Goal: Information Seeking & Learning: Check status

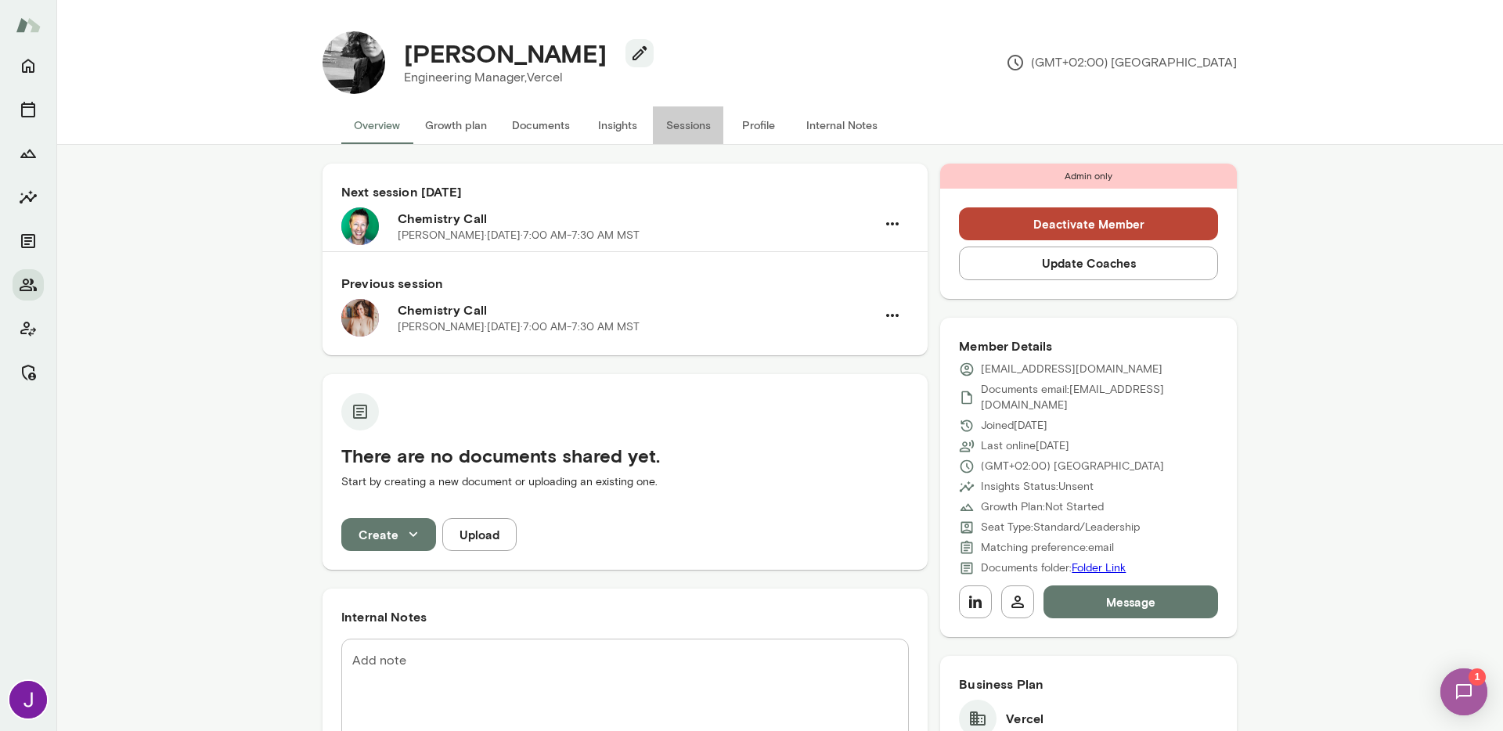
click at [669, 128] on button "Sessions" at bounding box center [688, 125] width 70 height 38
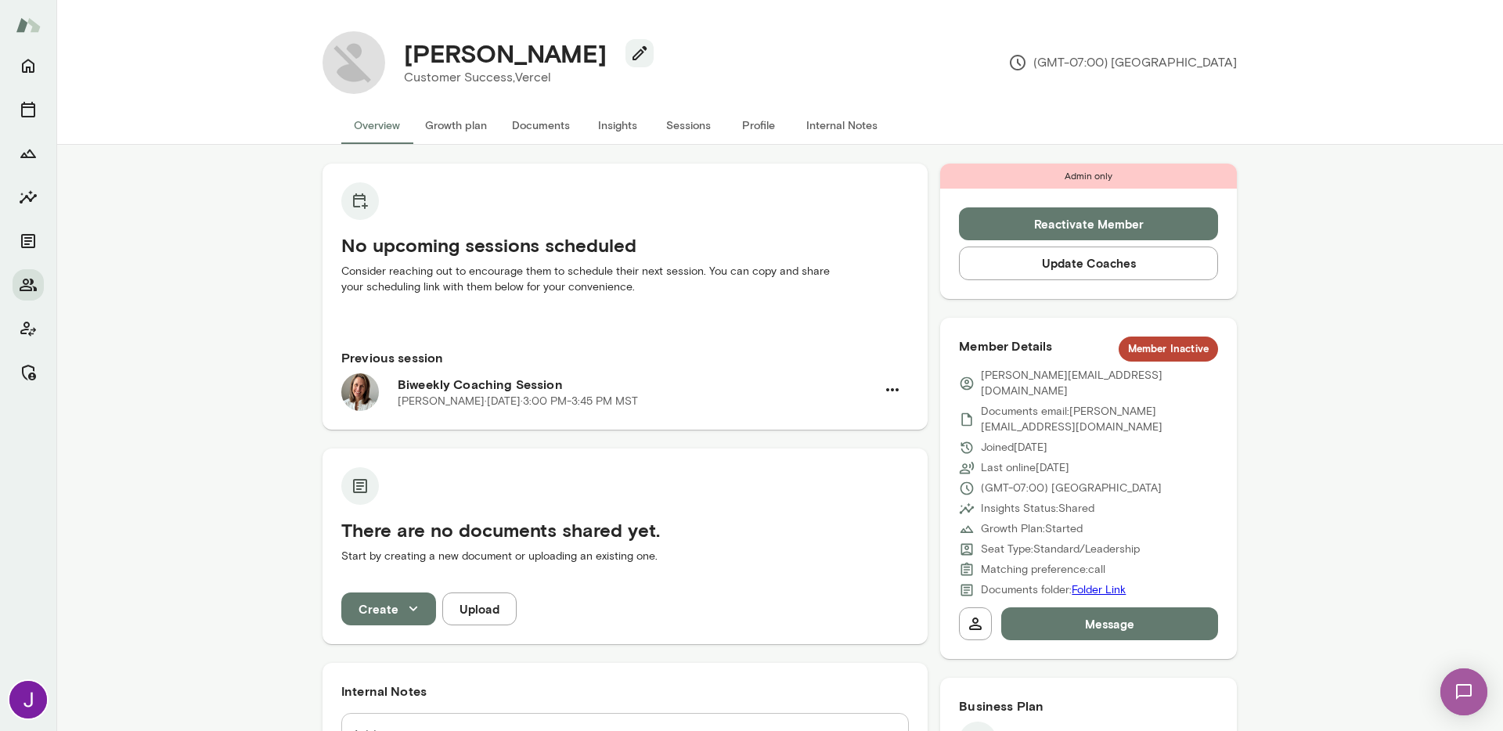
click at [1007, 378] on p "christina@vercel.com" at bounding box center [1099, 383] width 237 height 31
click at [1007, 379] on p "christina@vercel.com" at bounding box center [1099, 383] width 237 height 31
copy div "christina@vercel.com"
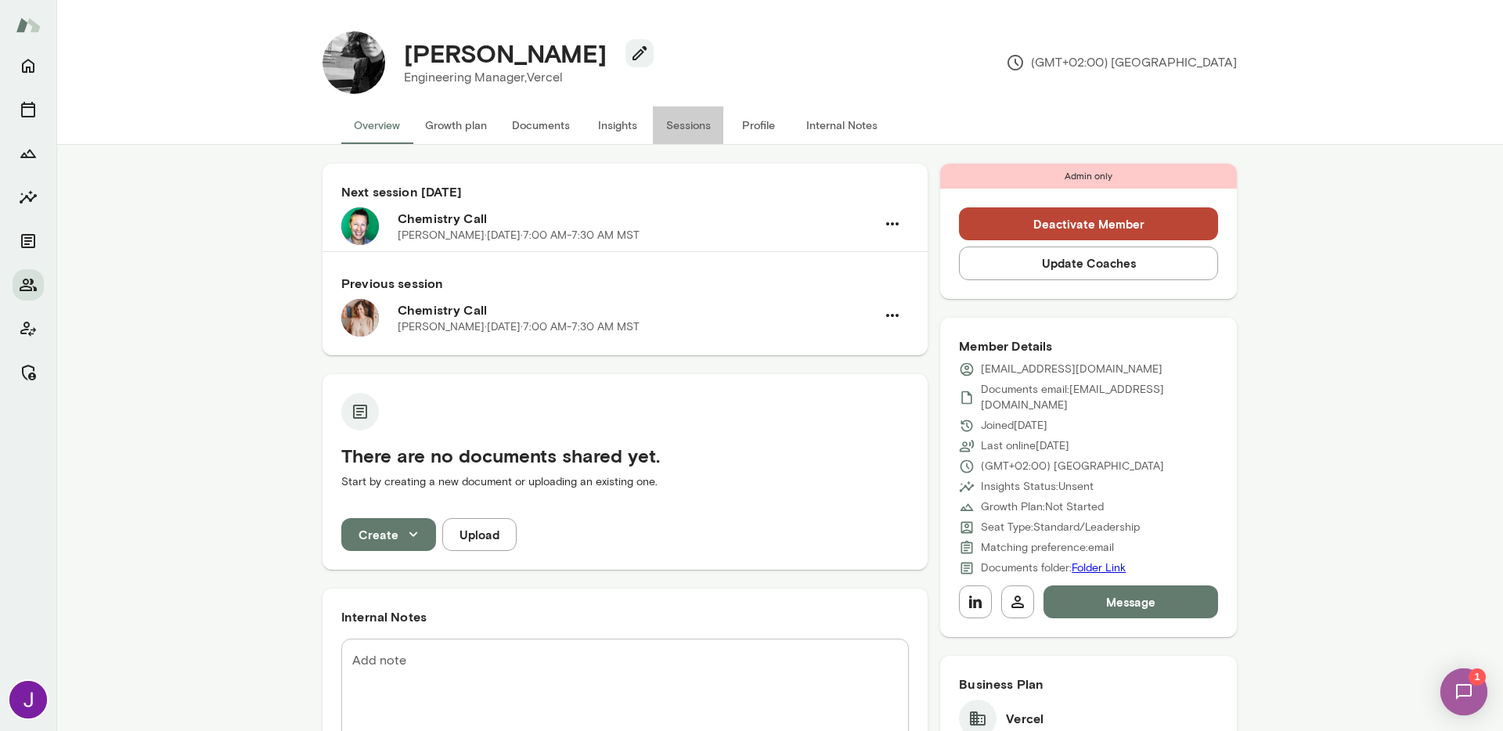
click at [669, 129] on button "Sessions" at bounding box center [688, 125] width 70 height 38
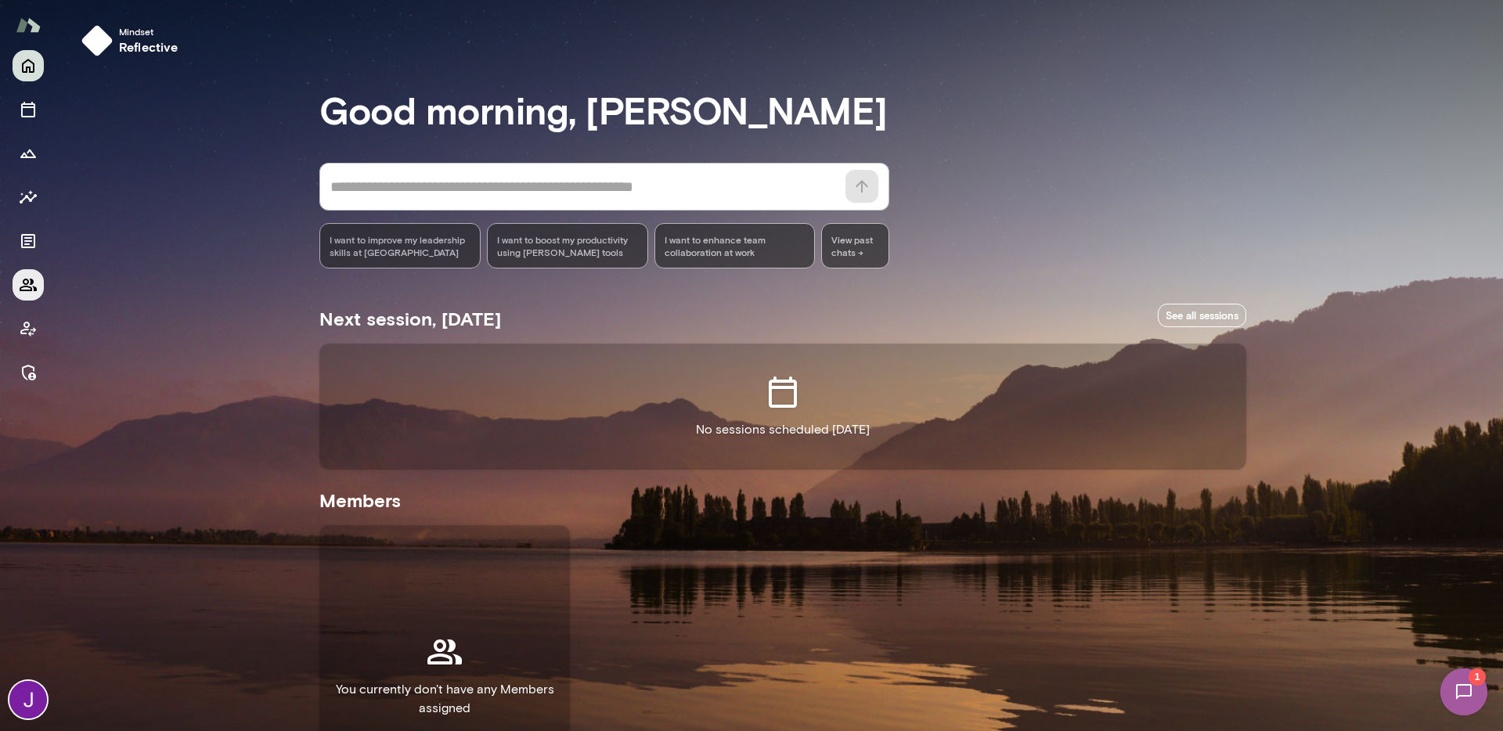
click at [33, 292] on icon "Members" at bounding box center [28, 285] width 19 height 19
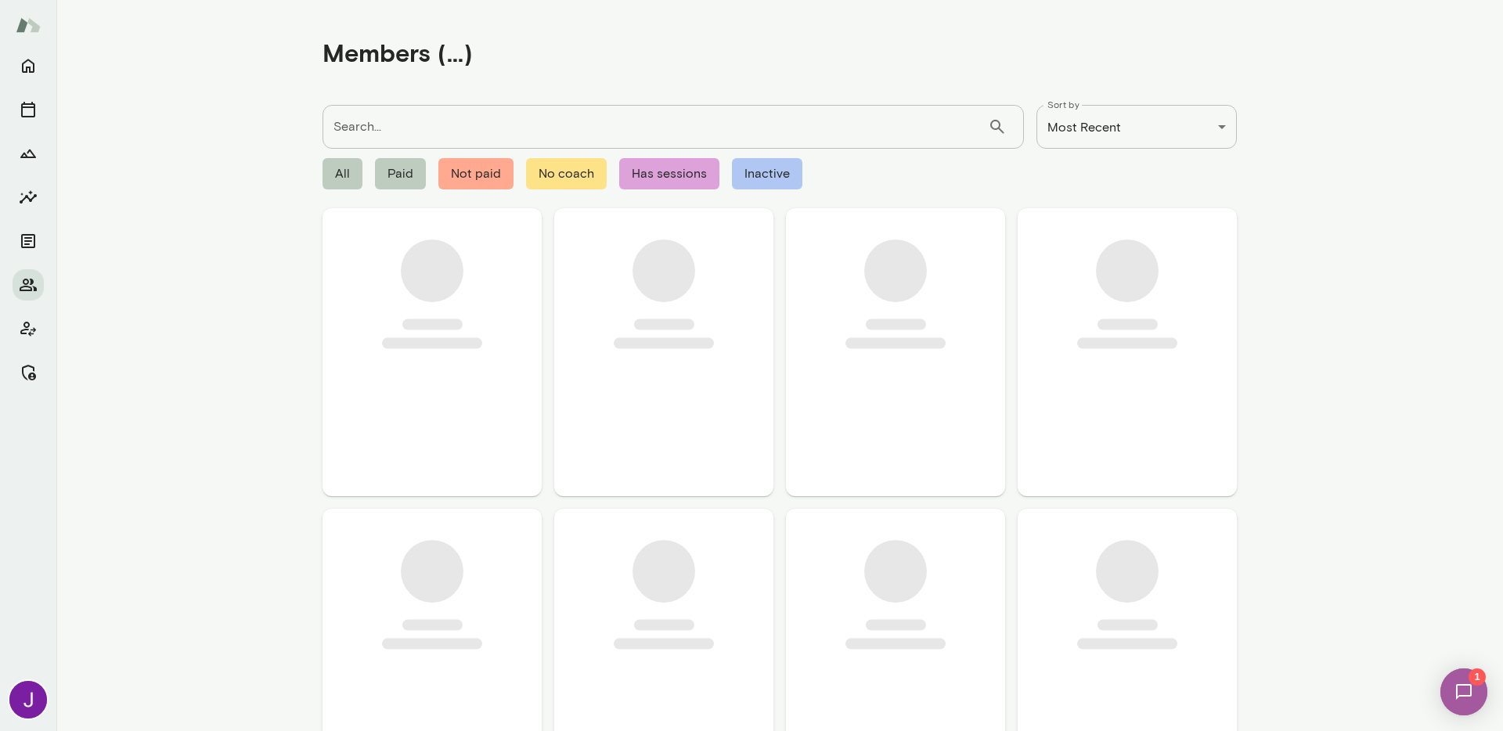
click at [387, 122] on input "Search..." at bounding box center [654, 127] width 665 height 44
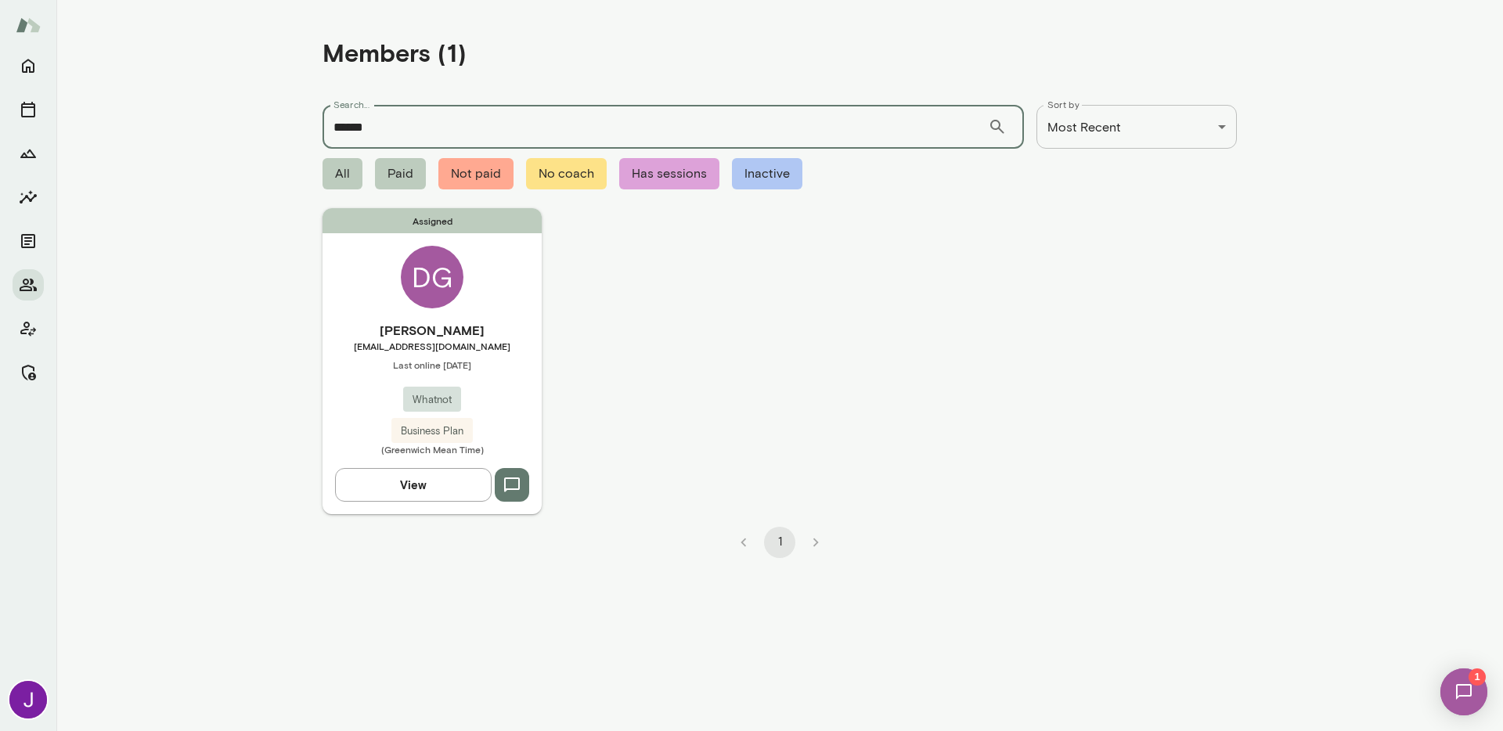
type input "******"
click at [385, 308] on div "Assigned DG Declan Gordon declan@whatnot.com Last online August 19 Whatnot Busi…" at bounding box center [431, 360] width 219 height 305
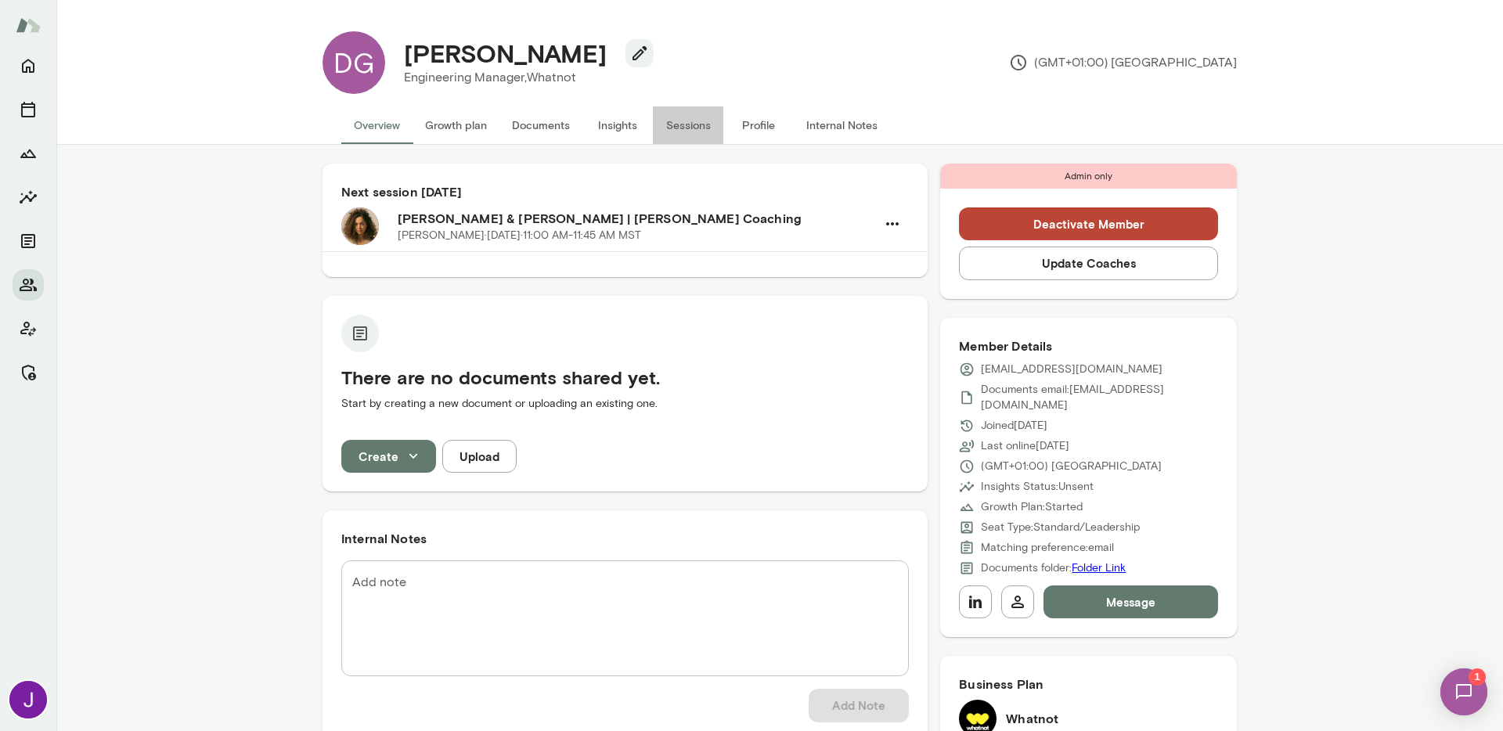
click at [705, 124] on button "Sessions" at bounding box center [688, 125] width 70 height 38
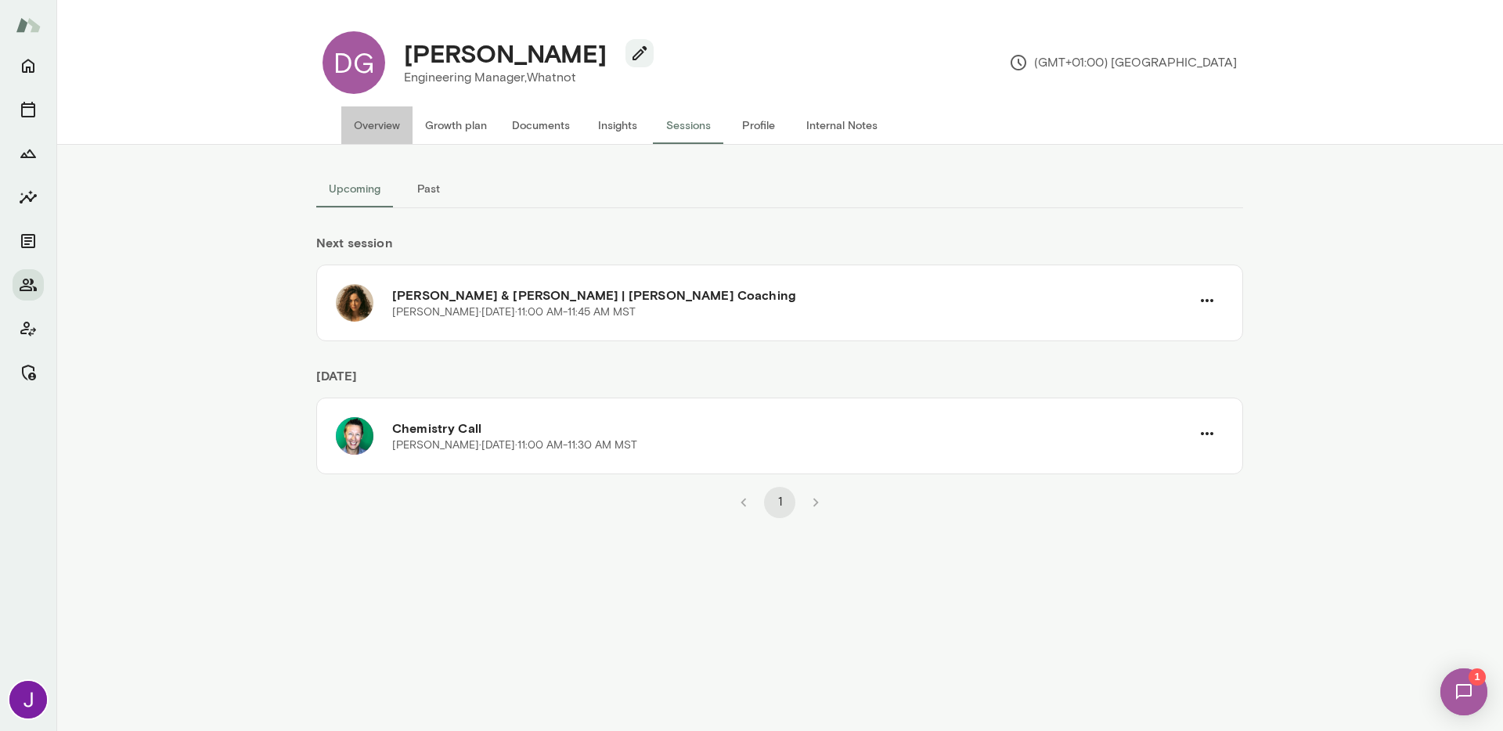
click at [383, 127] on button "Overview" at bounding box center [376, 125] width 71 height 38
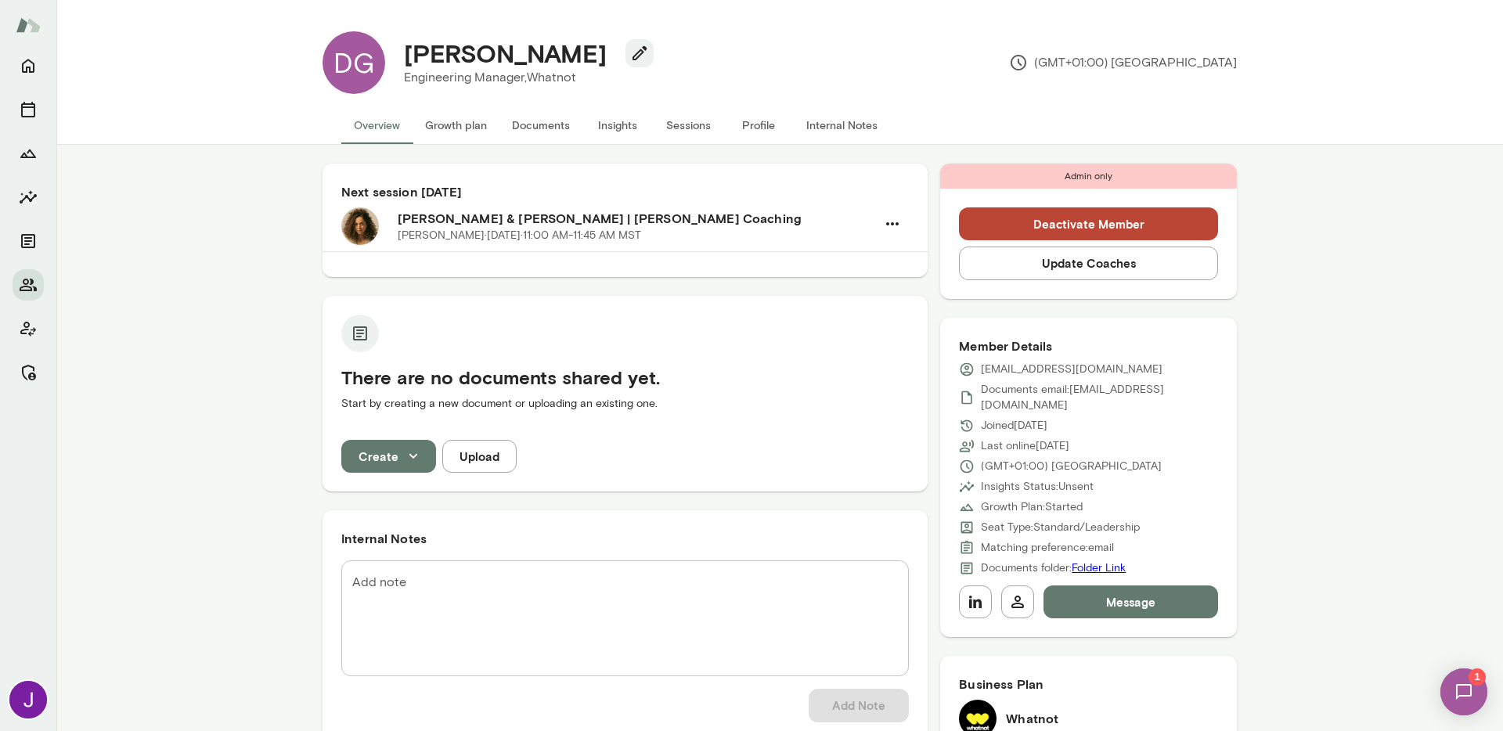
click at [1022, 373] on p "declan@whatnot.com" at bounding box center [1072, 370] width 182 height 16
copy div "declan@whatnot.com"
click at [670, 126] on button "Sessions" at bounding box center [688, 125] width 70 height 38
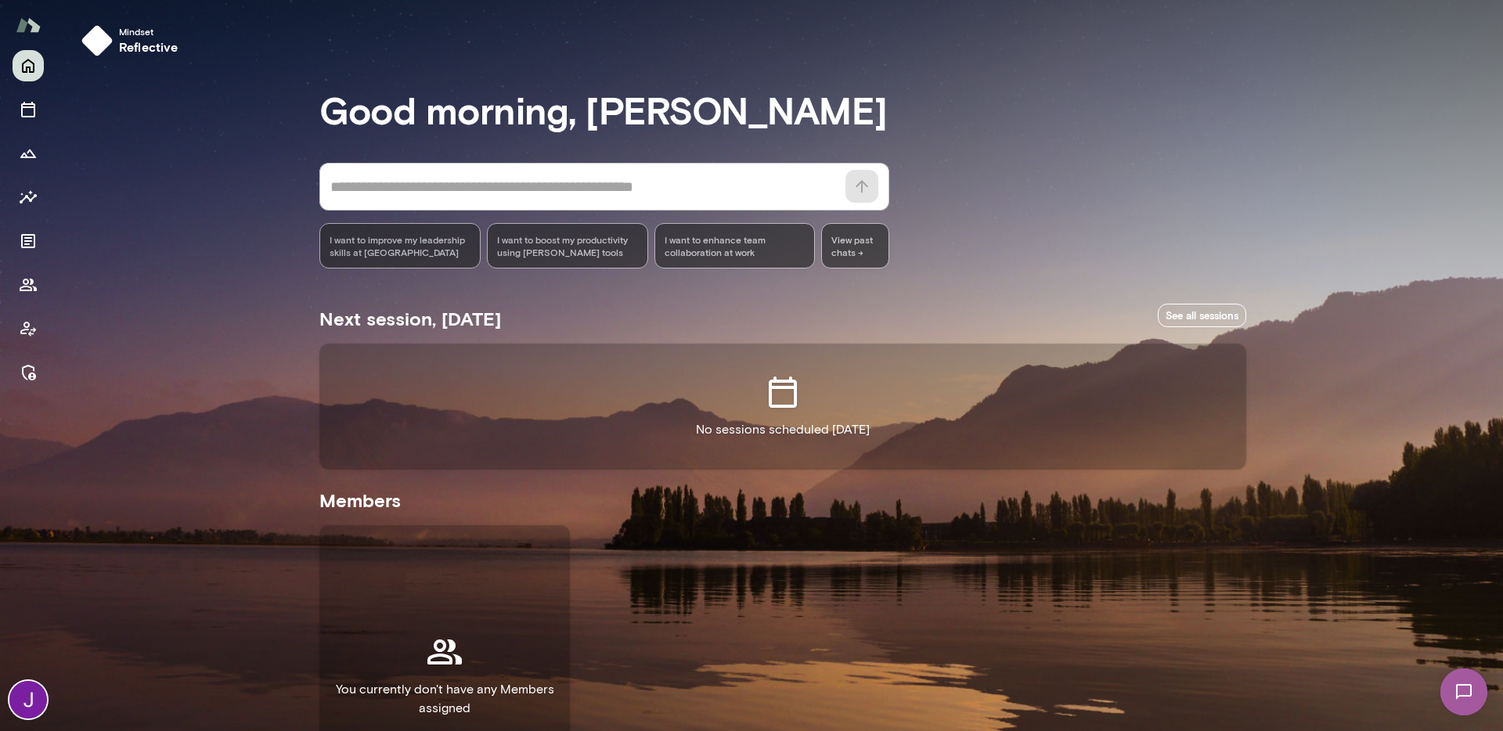
click at [23, 290] on icon "Members" at bounding box center [28, 285] width 17 height 13
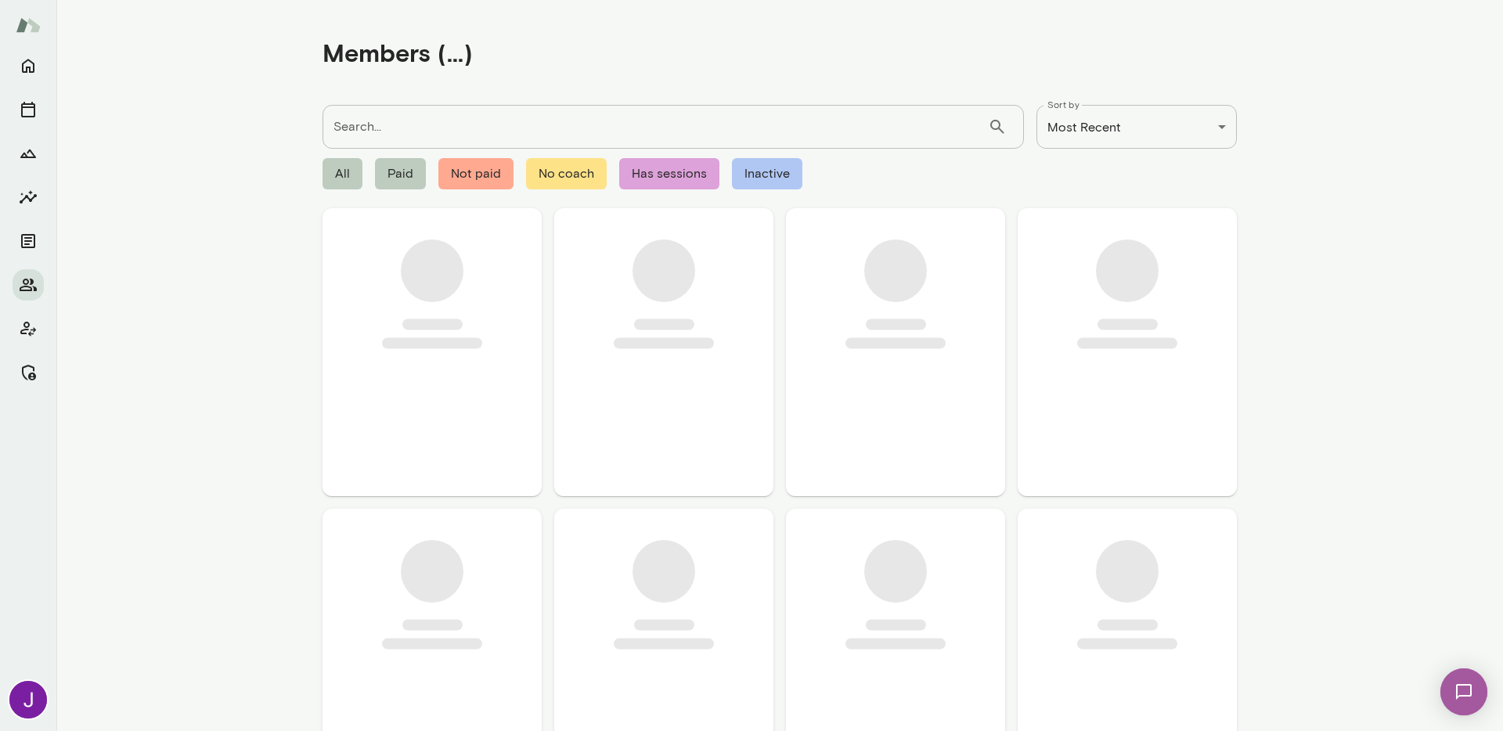
click at [474, 129] on input "Search..." at bounding box center [654, 127] width 665 height 44
paste input "**********"
type input "**********"
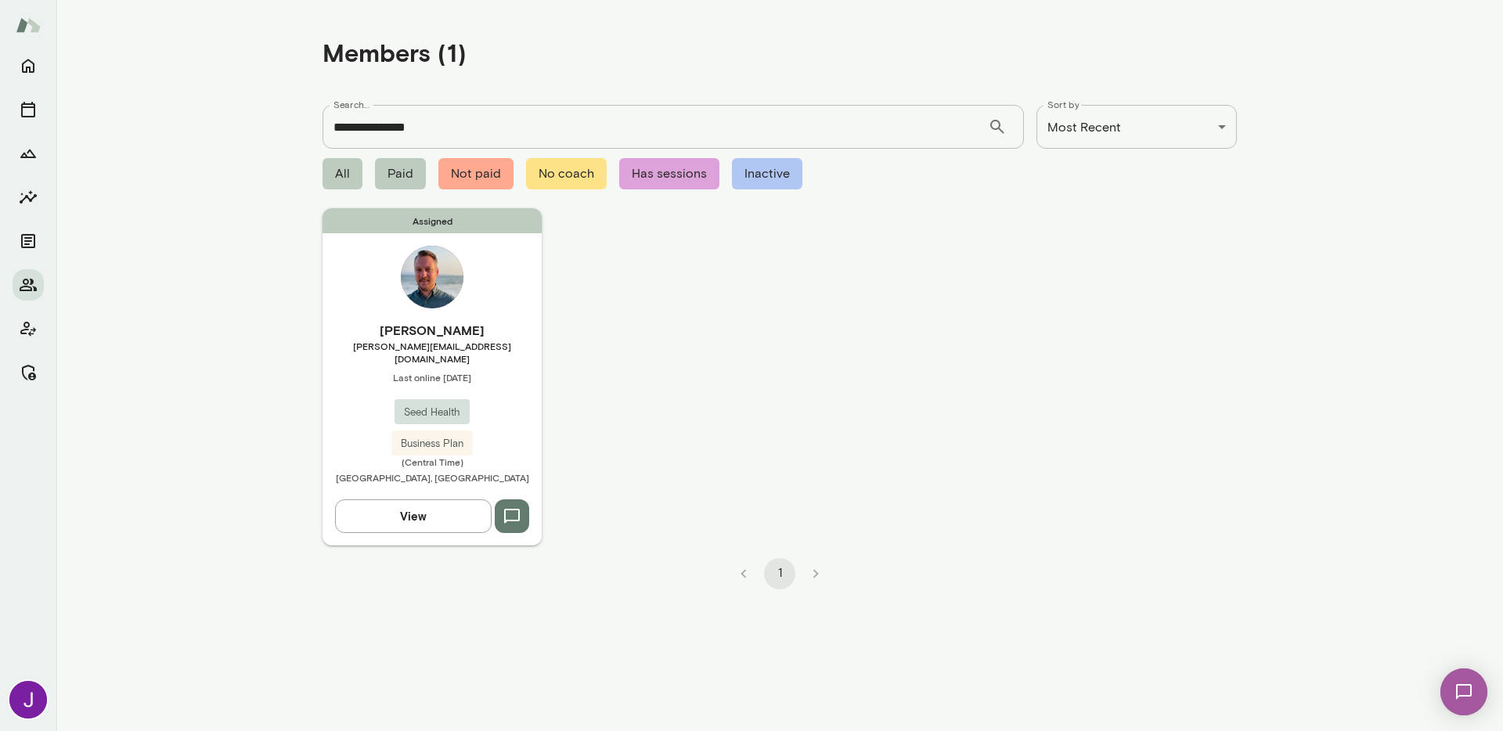
click at [427, 307] on img at bounding box center [432, 277] width 63 height 63
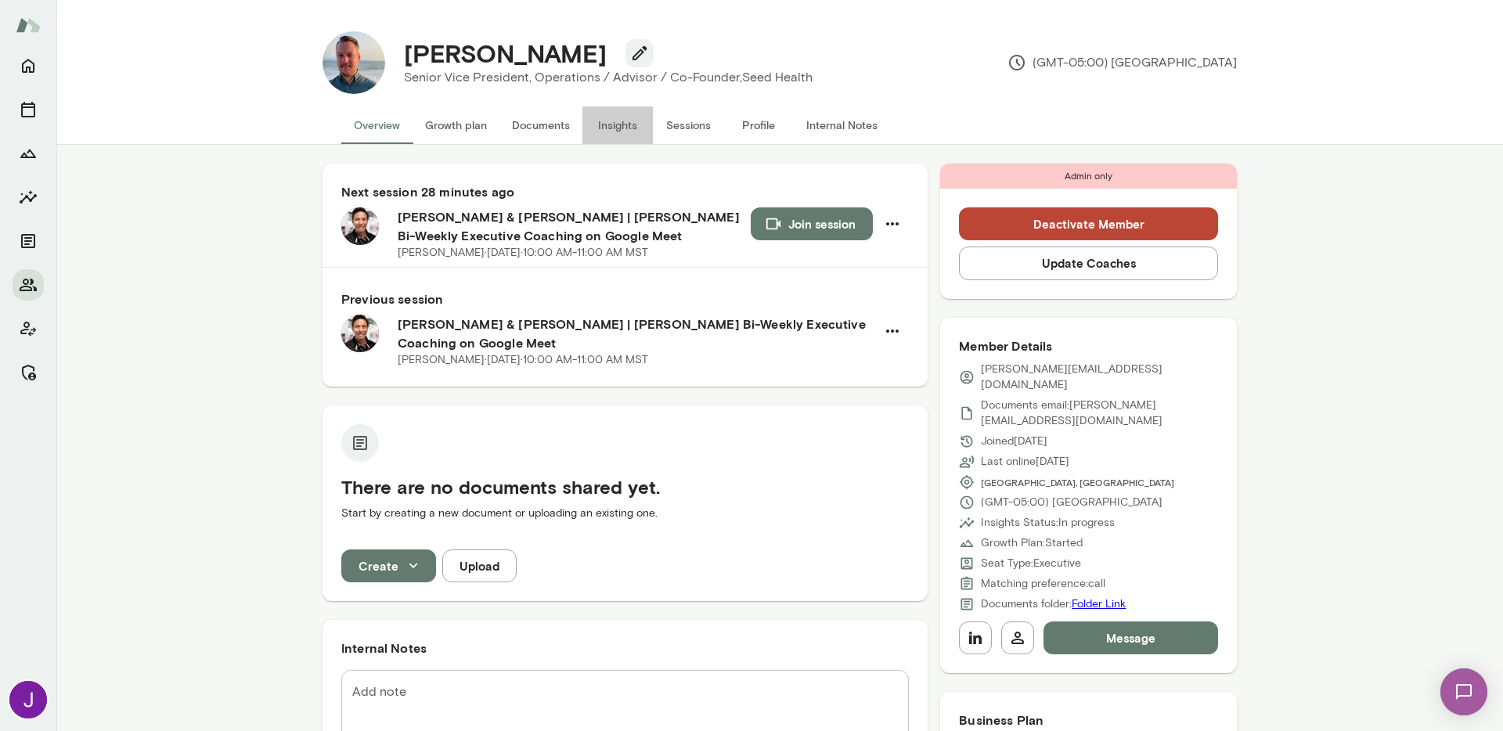
click at [604, 117] on button "Insights" at bounding box center [617, 125] width 70 height 38
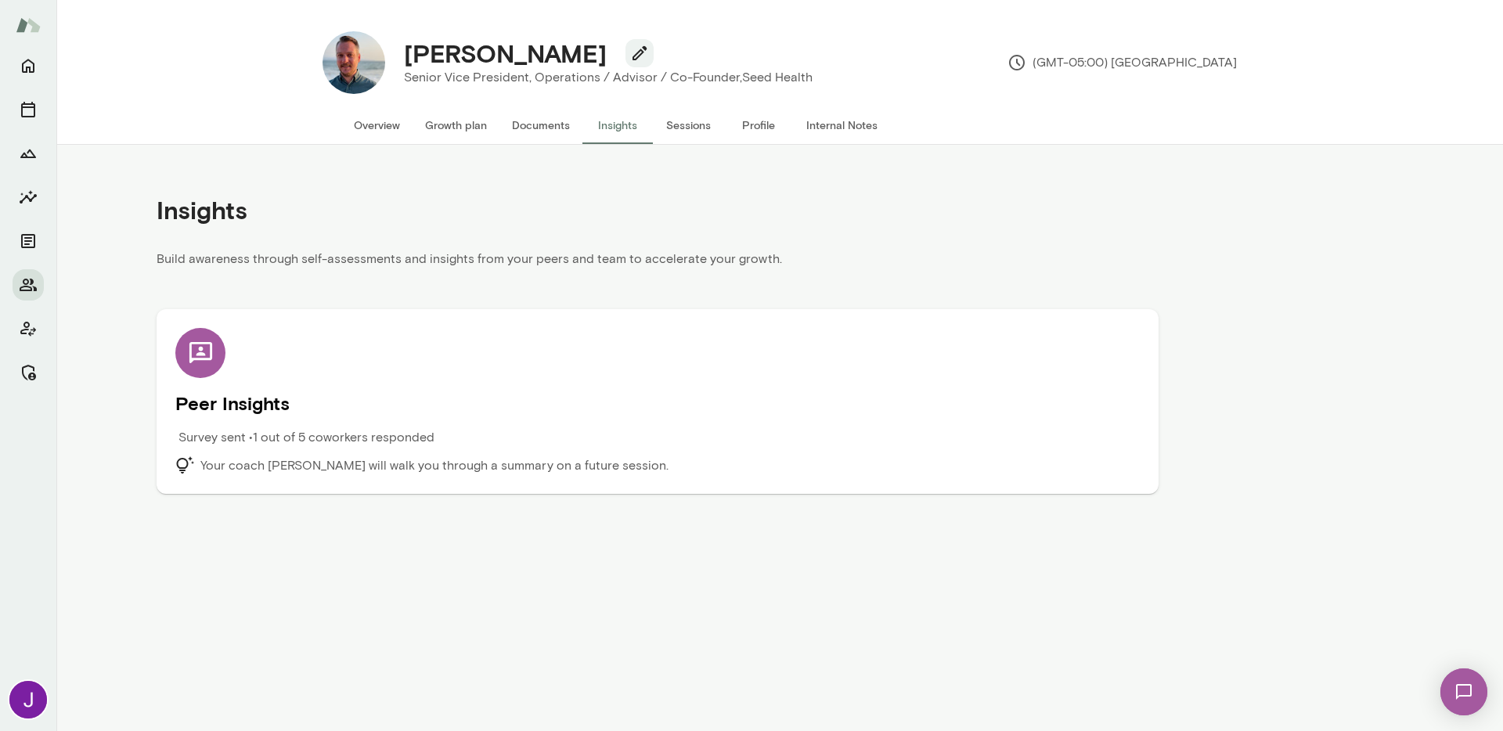
click at [420, 394] on h5 "Peer Insights" at bounding box center [657, 403] width 964 height 25
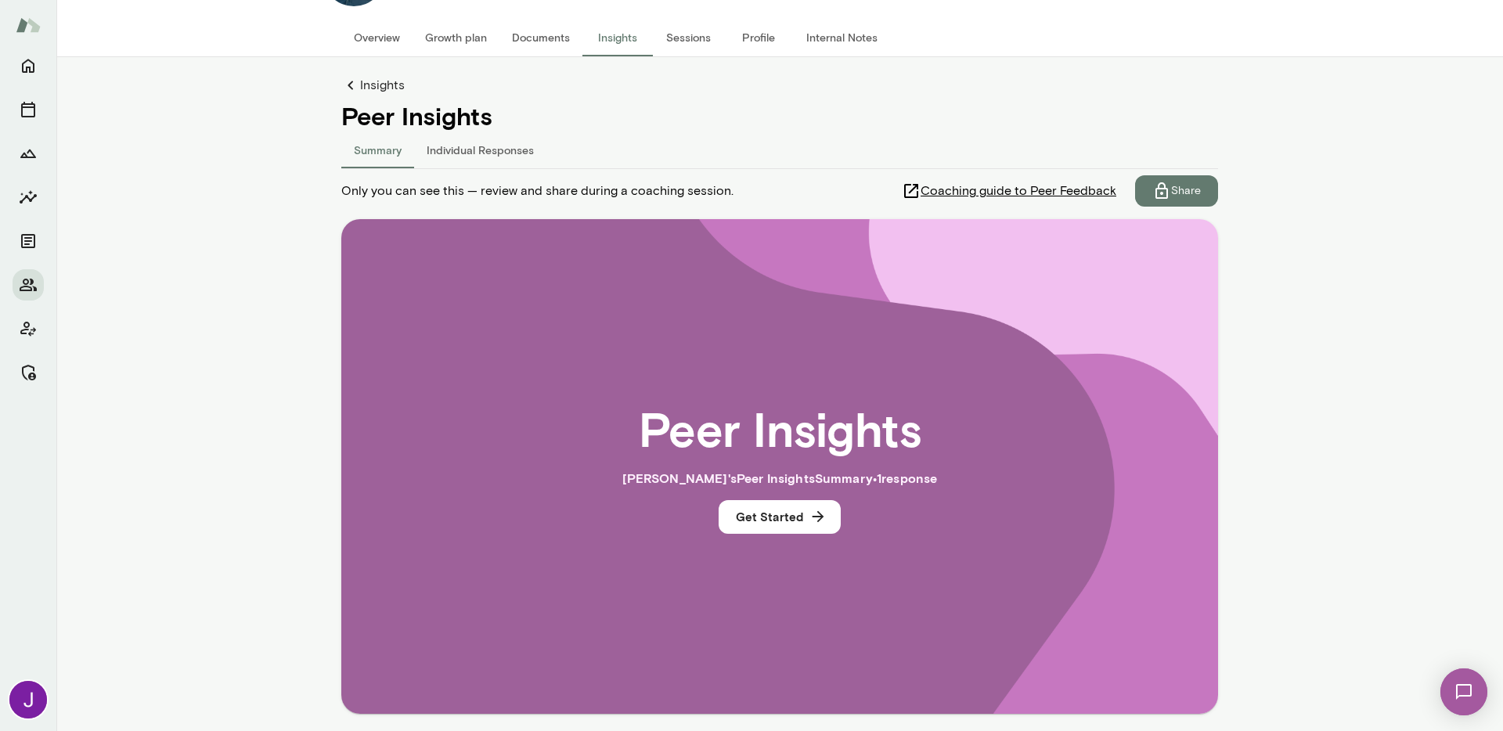
scroll to position [152, 0]
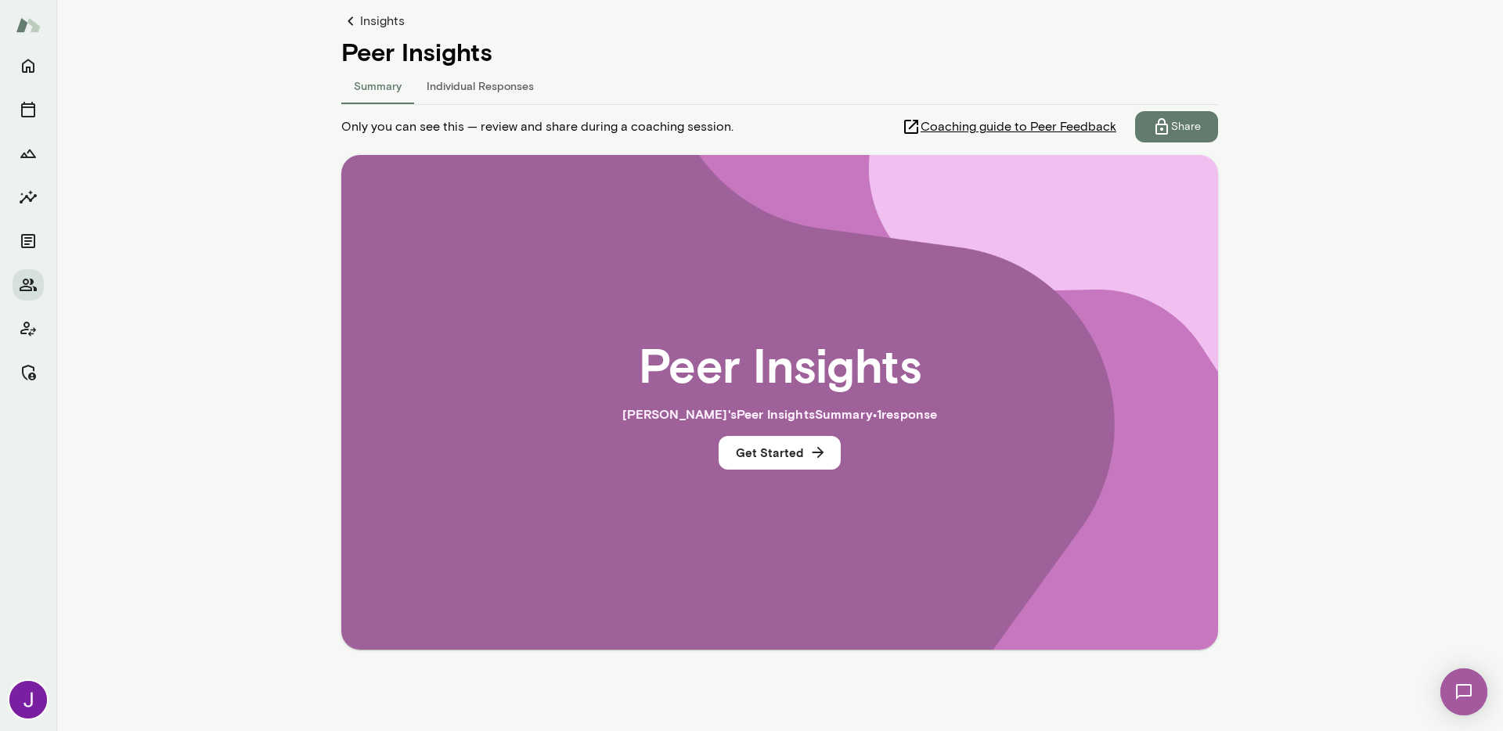
click at [496, 84] on button "Individual Responses" at bounding box center [480, 86] width 132 height 38
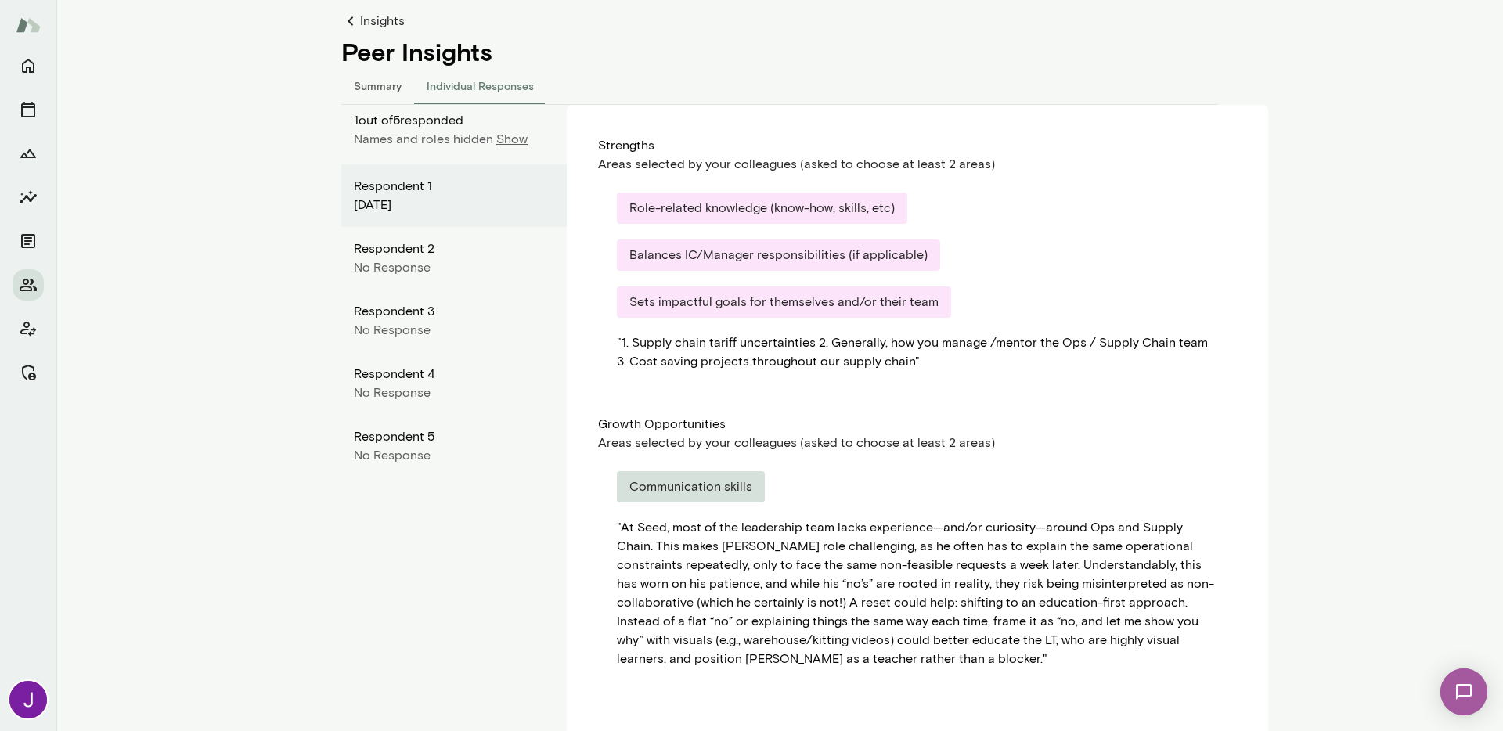
click at [400, 264] on div "No Response" at bounding box center [454, 267] width 200 height 19
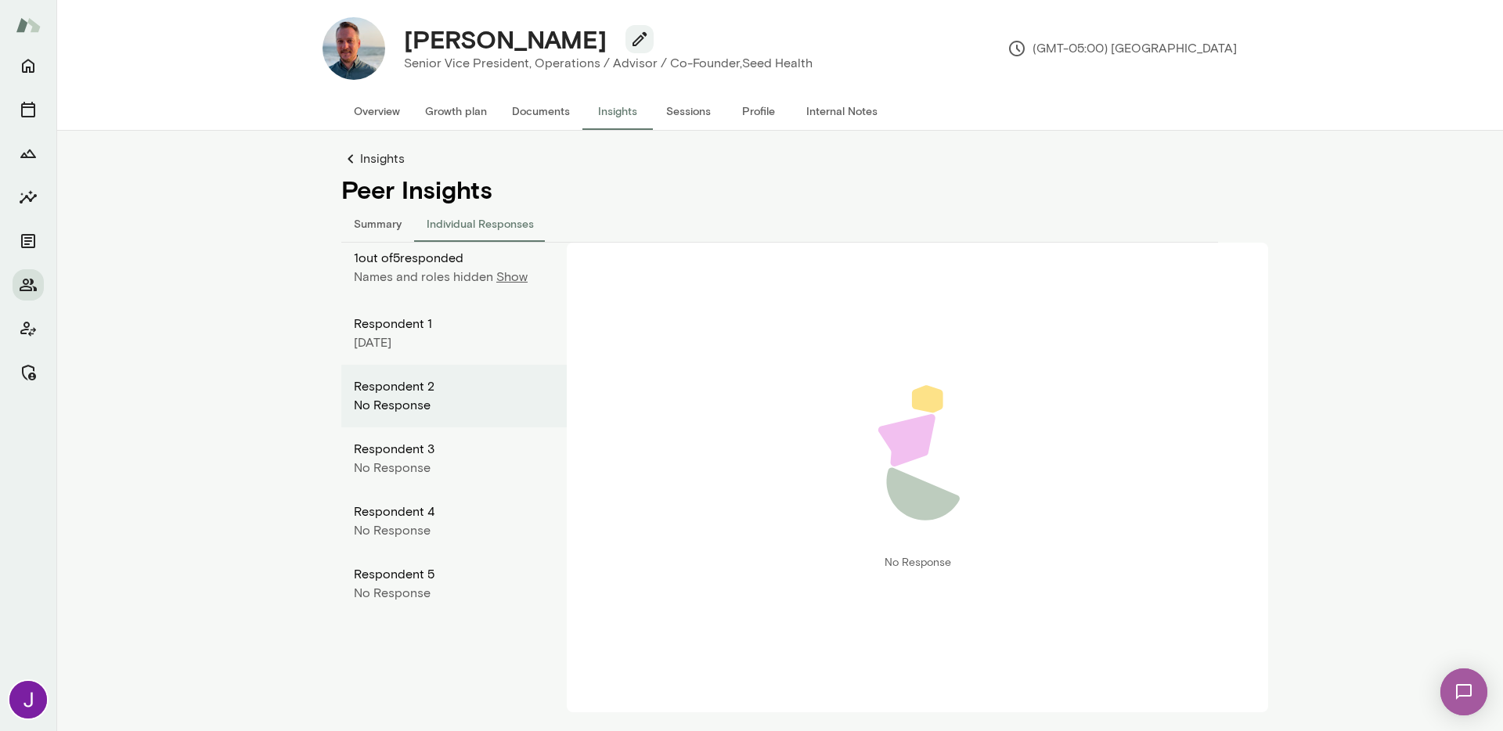
scroll to position [14, 0]
click at [398, 467] on div "No Response" at bounding box center [454, 468] width 200 height 19
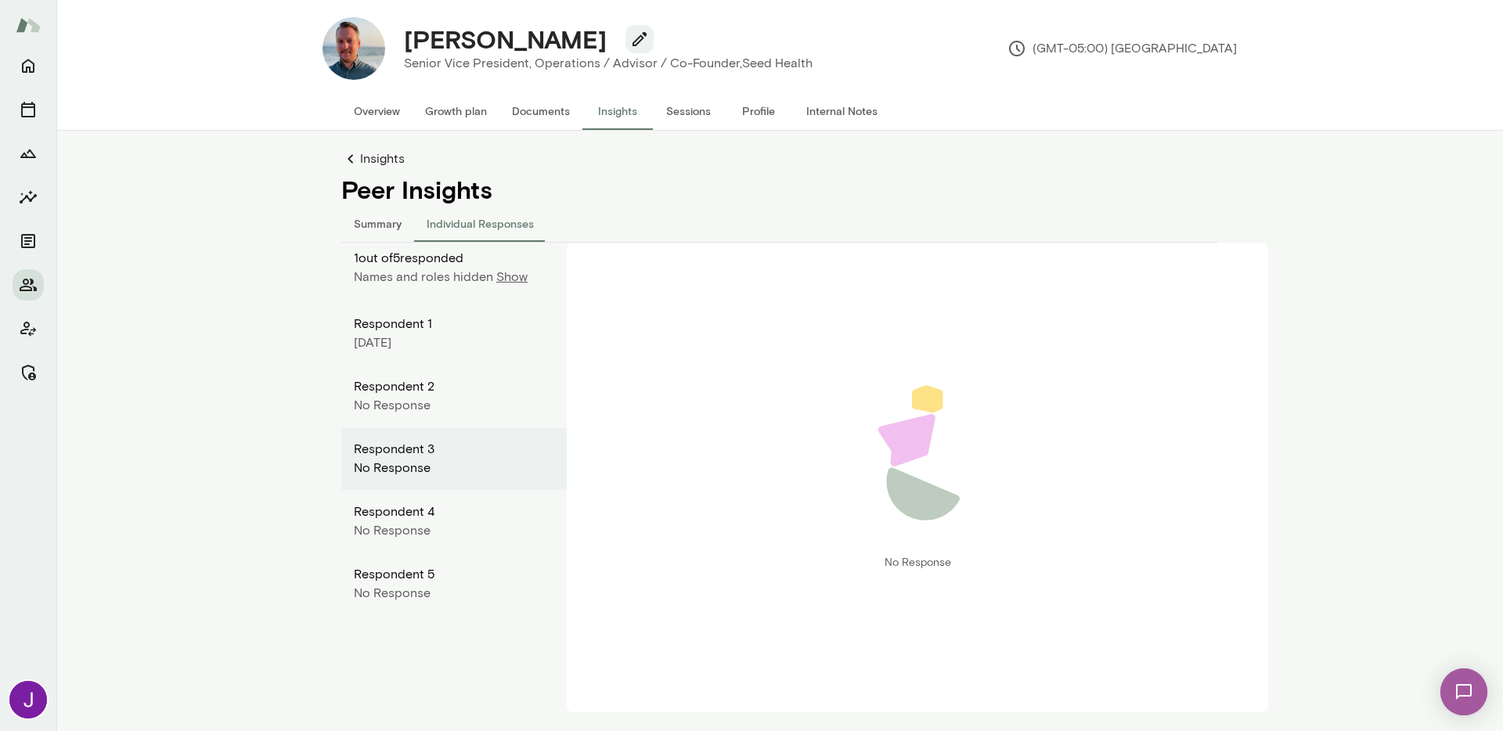
click at [399, 517] on div "Respondent 4" at bounding box center [454, 512] width 200 height 19
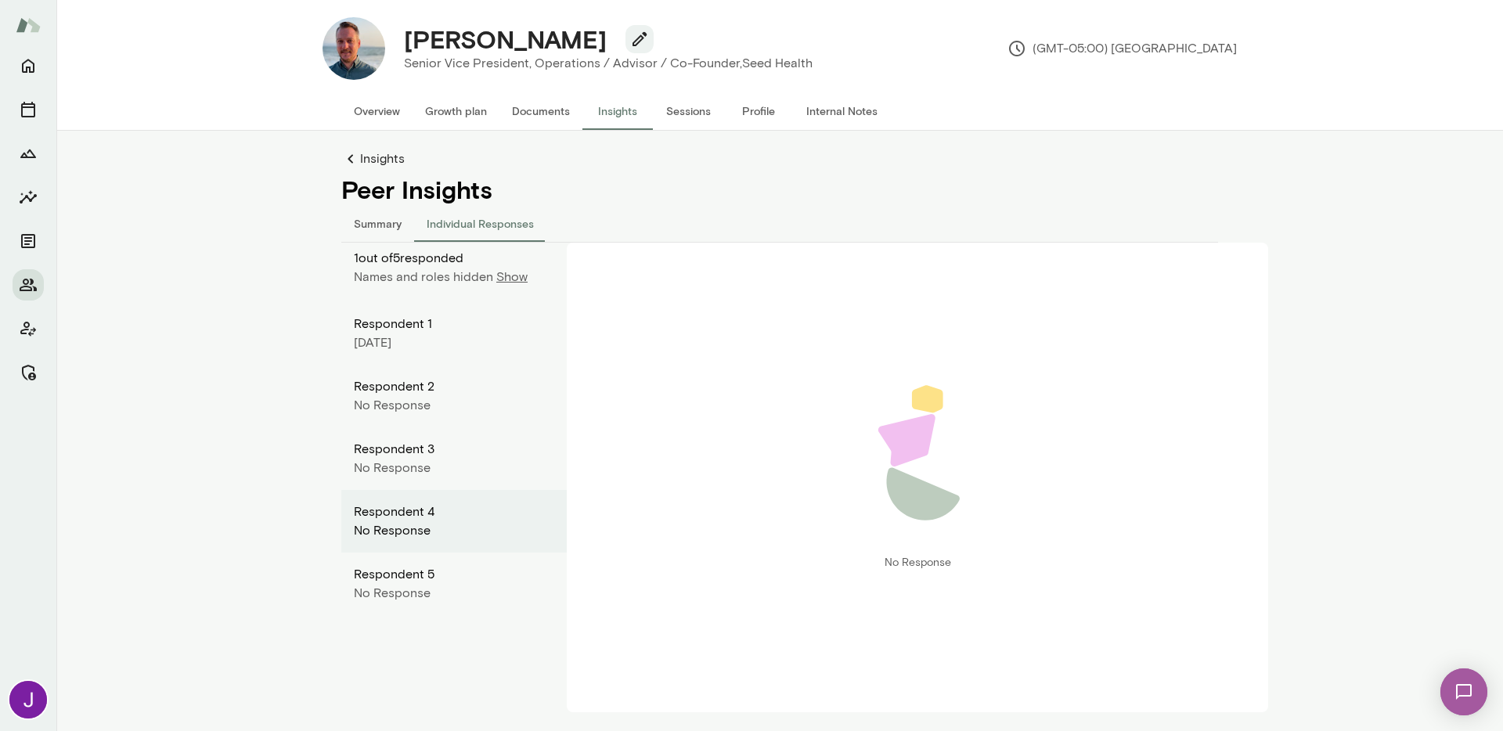
click at [397, 585] on div "No Response" at bounding box center [454, 593] width 200 height 19
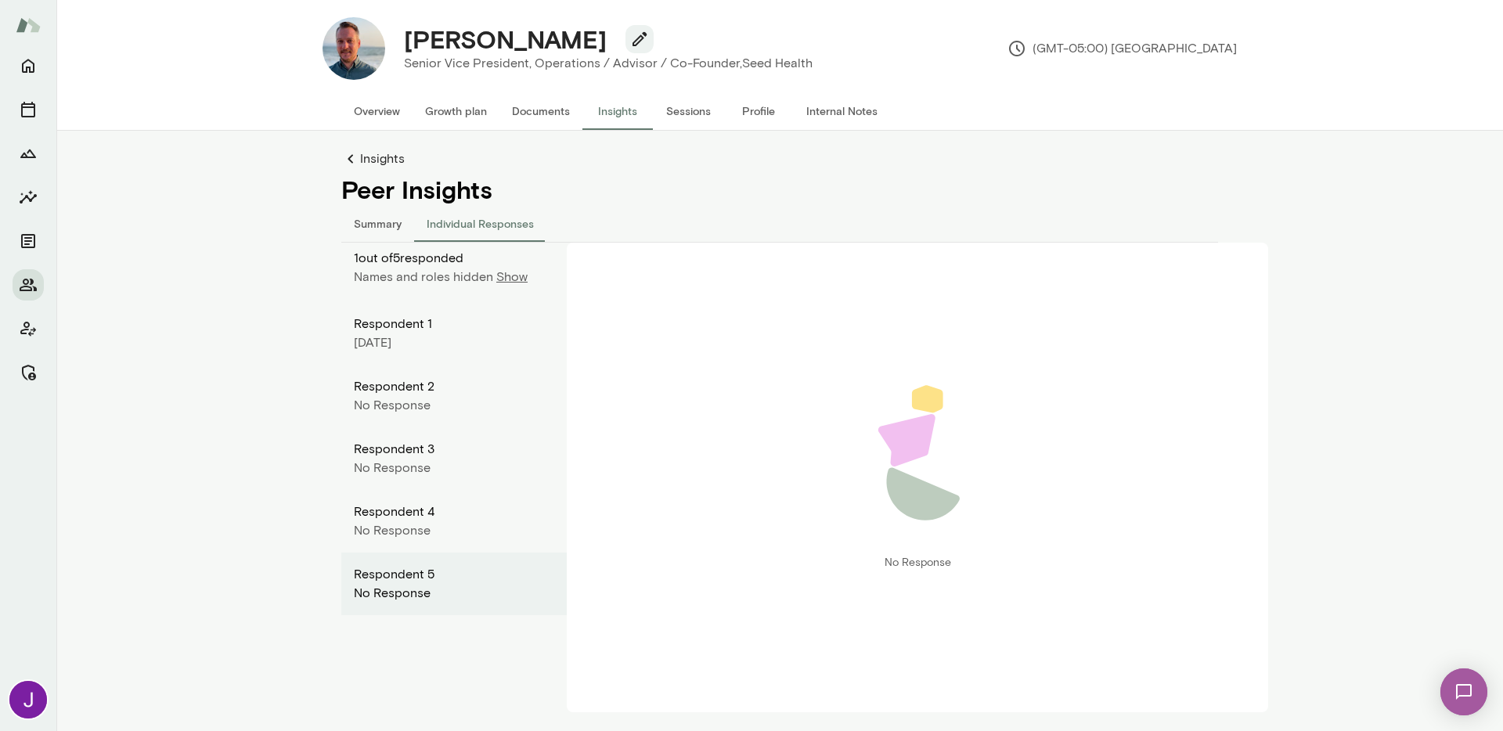
click at [427, 351] on div "August 2025" at bounding box center [454, 342] width 200 height 19
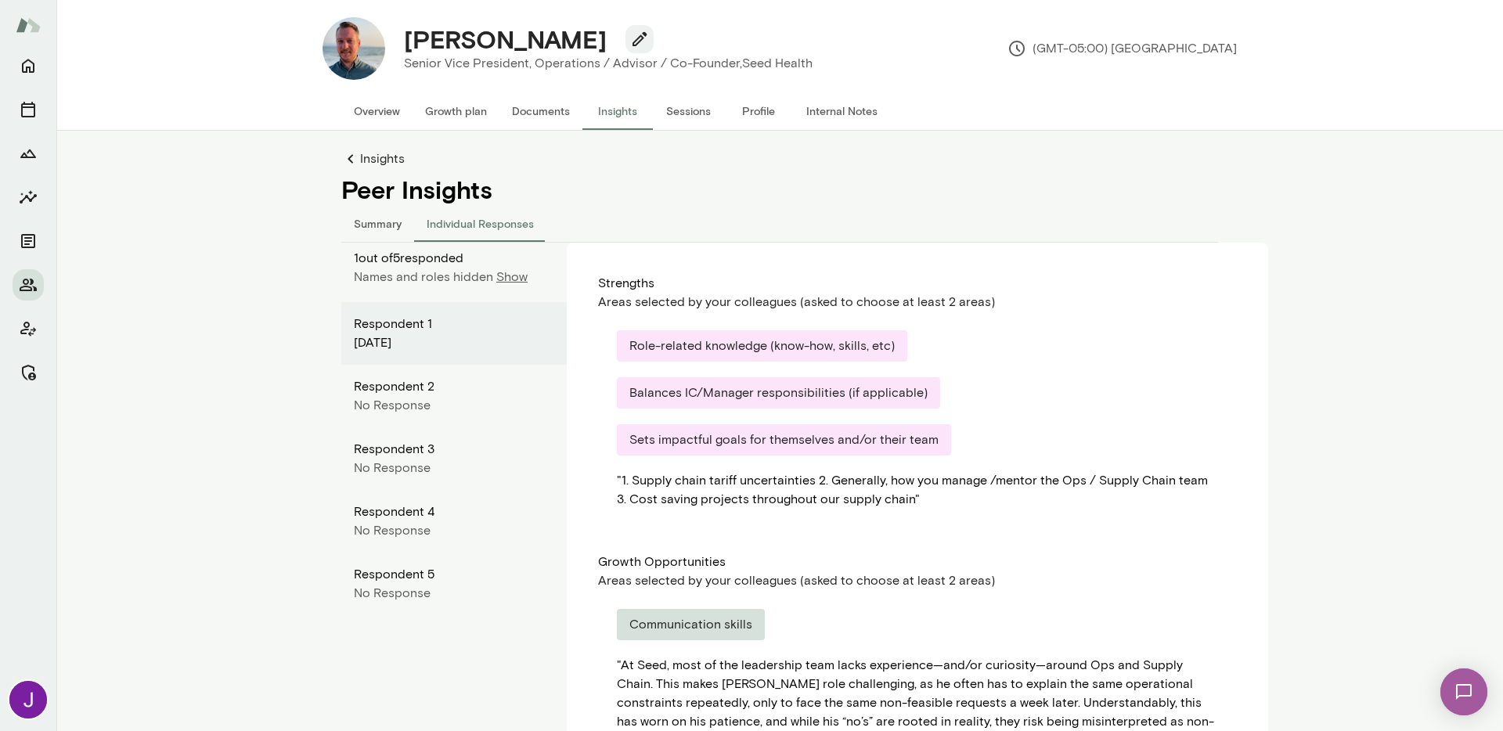
click at [496, 278] on p "Show" at bounding box center [511, 277] width 31 height 19
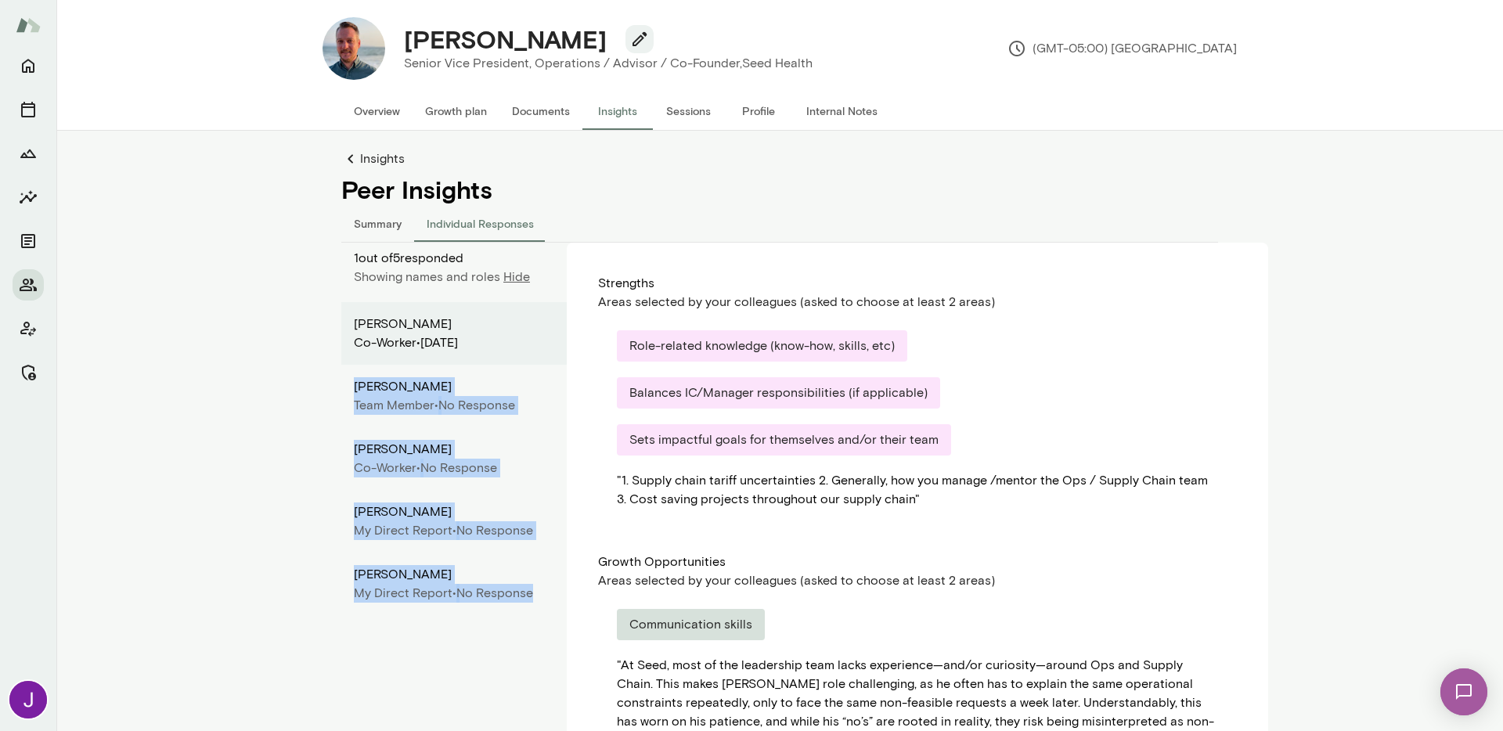
drag, startPoint x: 336, startPoint y: 382, endPoint x: 515, endPoint y: 636, distance: 311.2
click at [515, 636] on div "1 out of 5 responded Showing names and roles Hide Irene Kong Co-worker • August…" at bounding box center [453, 562] width 225 height 639
copy div "Mia Pitsironis Team Member • No Response Nicholas Rivera Co-worker • No Respons…"
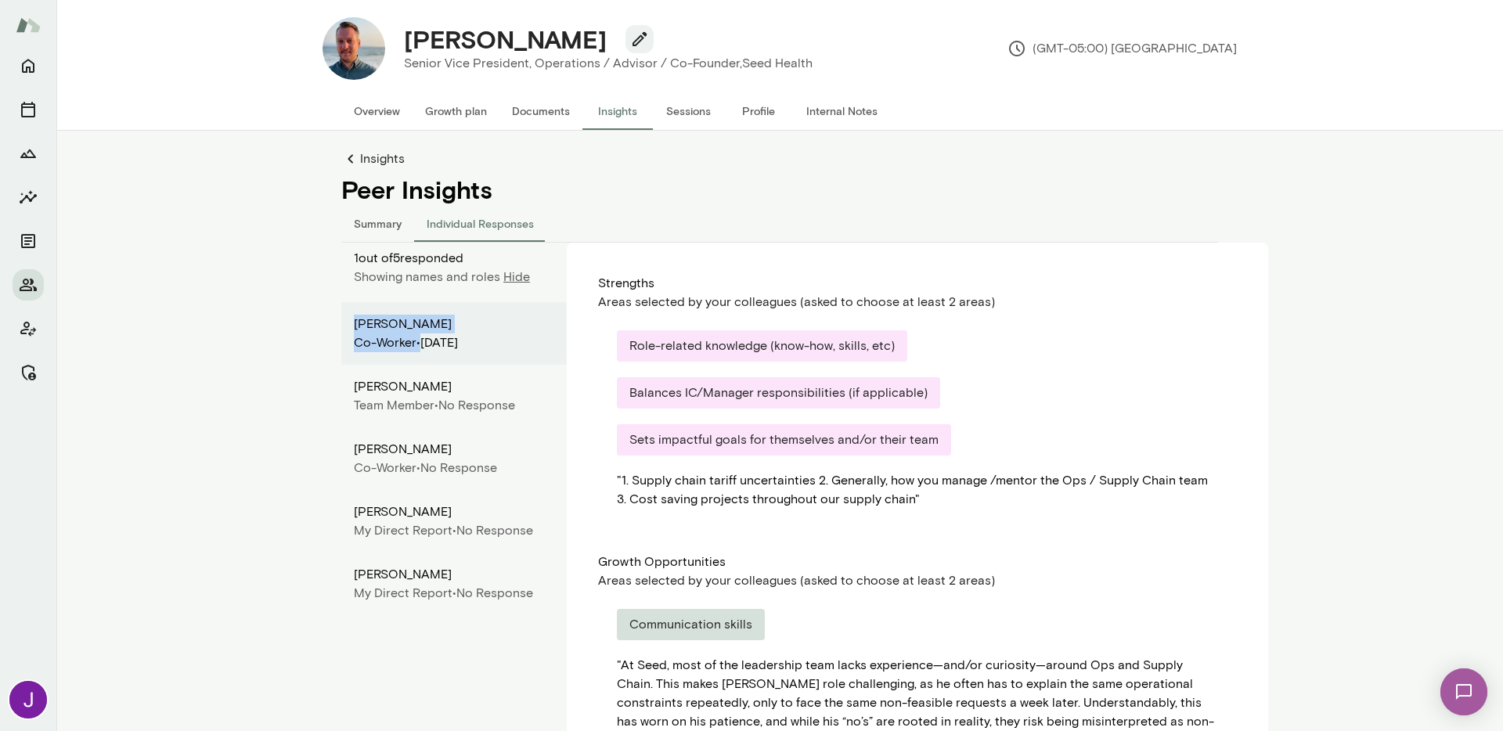
drag, startPoint x: 340, startPoint y: 323, endPoint x: 412, endPoint y: 346, distance: 74.8
click at [413, 346] on div "Irene Kong Co-worker • August 2025" at bounding box center [453, 333] width 225 height 63
copy div "Irene Kong Co-worker"
click at [393, 404] on div "Team Member •" at bounding box center [396, 405] width 85 height 19
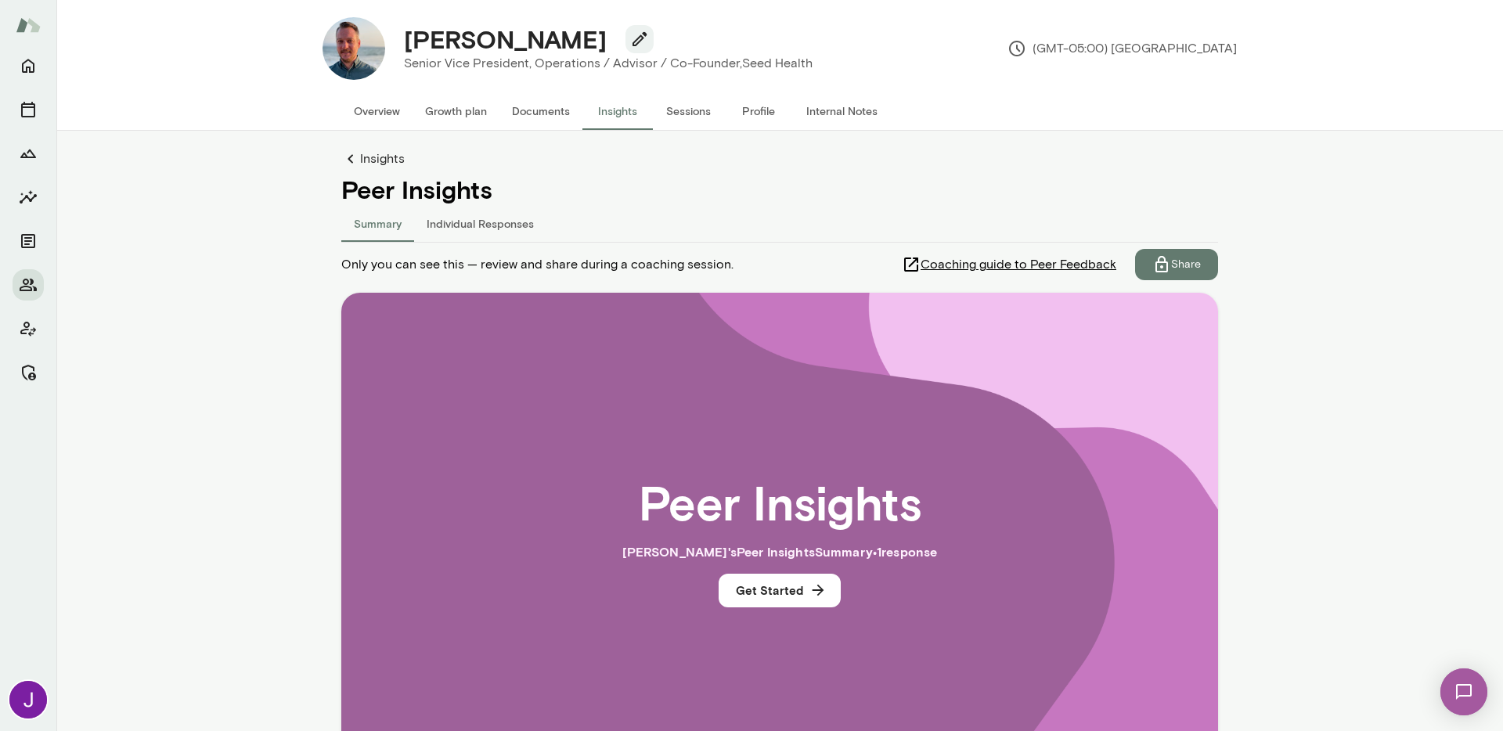
click at [511, 229] on button "Individual Responses" at bounding box center [480, 223] width 132 height 38
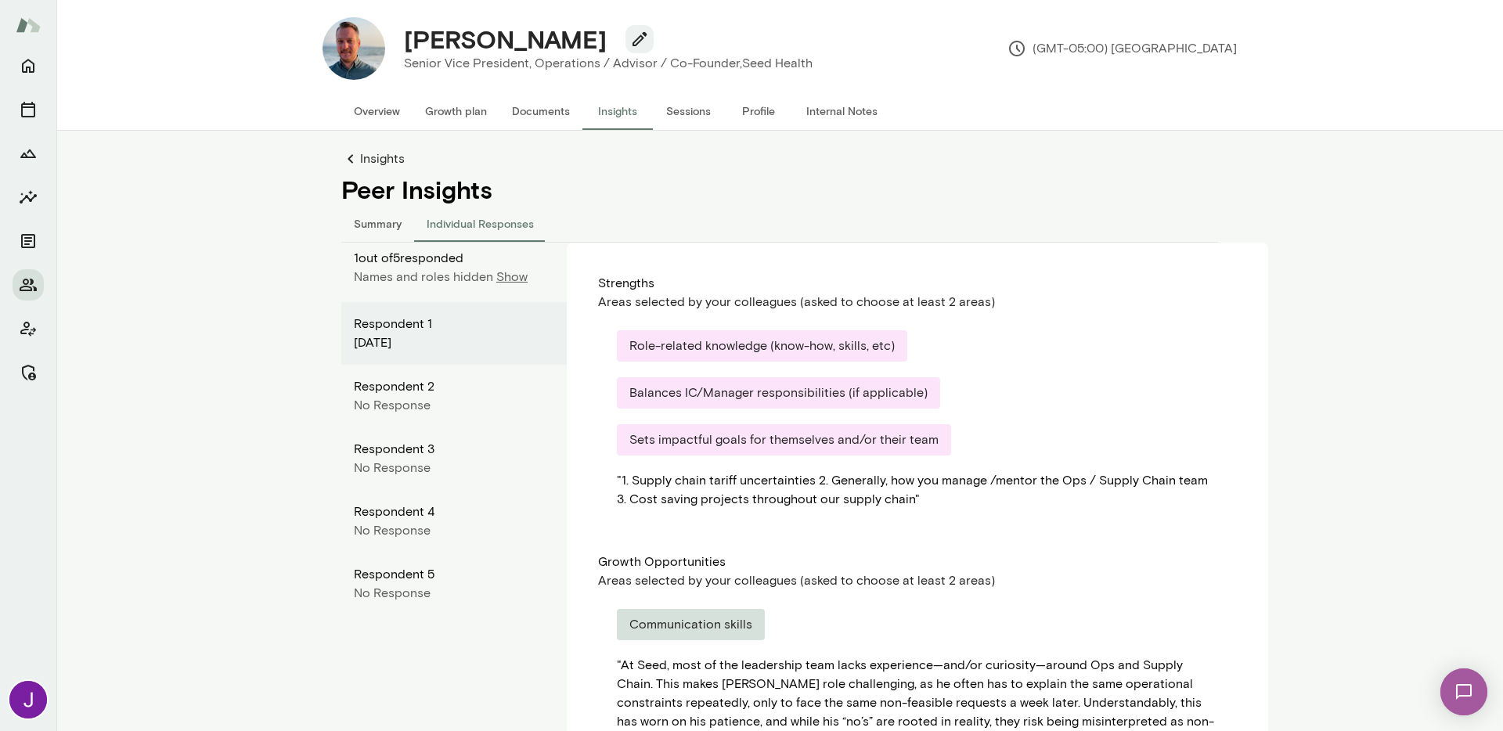
click at [369, 164] on link "Insights" at bounding box center [779, 159] width 877 height 19
